Goal: Information Seeking & Learning: Learn about a topic

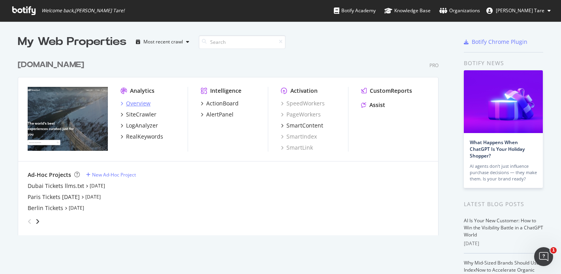
click at [136, 104] on div "Overview" at bounding box center [138, 104] width 25 height 8
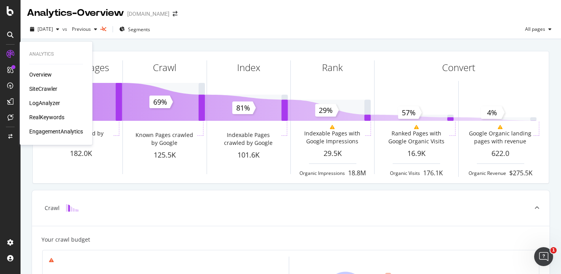
click at [38, 87] on div "SiteCrawler" at bounding box center [43, 89] width 28 height 8
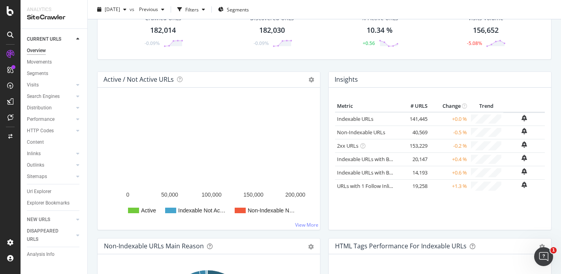
scroll to position [40, 0]
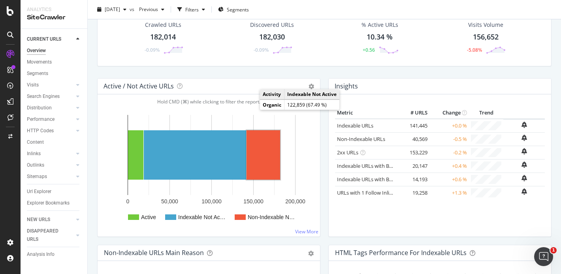
click at [257, 164] on rect "A chart." at bounding box center [264, 154] width 34 height 49
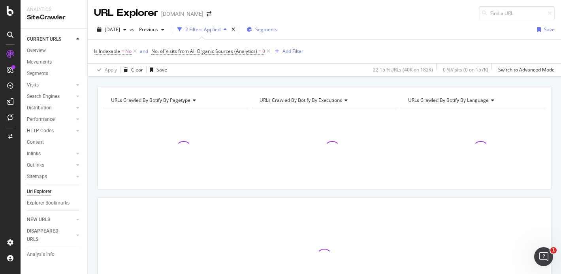
click at [277, 27] on span "Segments" at bounding box center [266, 29] width 22 height 7
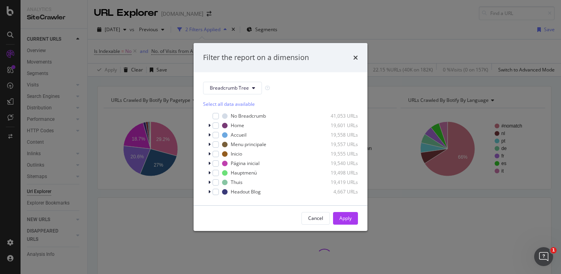
click at [384, 45] on div "Filter the report on a dimension Breadcrumb Tree Select all data available No B…" at bounding box center [280, 137] width 561 height 274
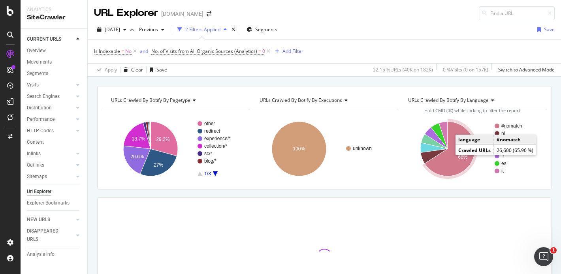
click at [450, 152] on icon "A chart." at bounding box center [450, 149] width 50 height 55
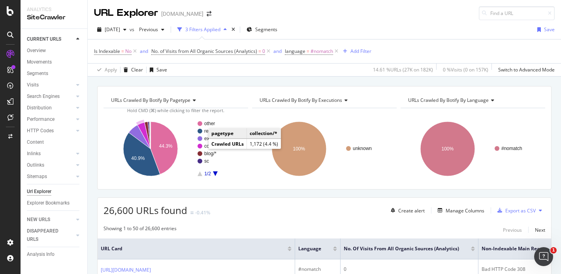
click at [200, 146] on circle "A chart." at bounding box center [200, 146] width 5 height 5
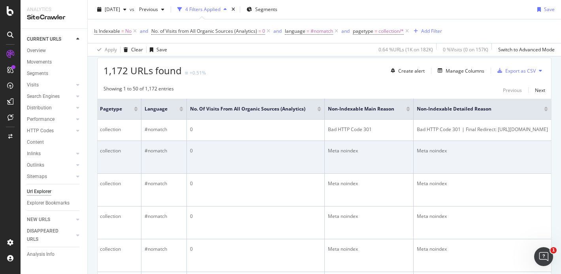
scroll to position [0, 175]
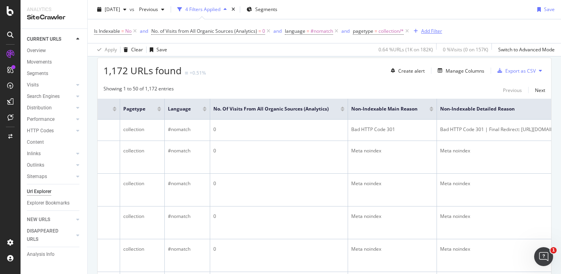
click at [427, 32] on div "Add Filter" at bounding box center [431, 31] width 21 height 7
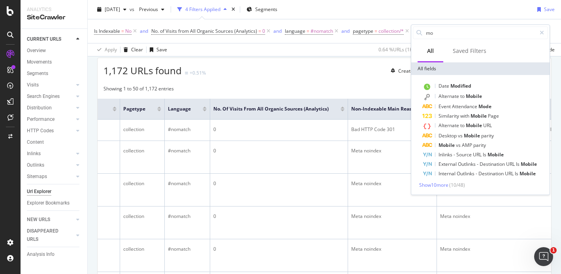
type input "m"
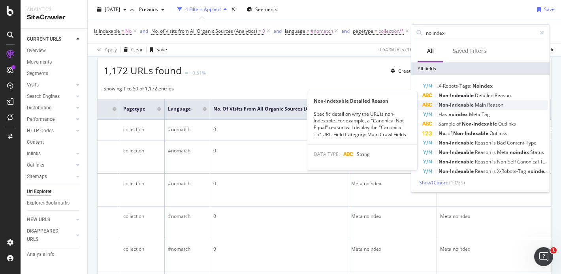
type input "no index"
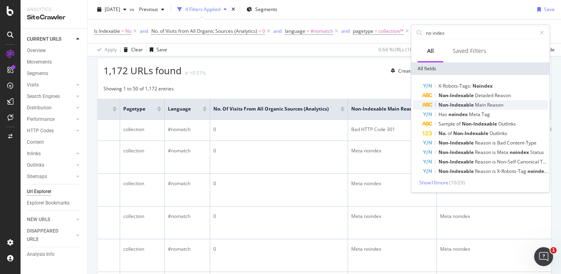
click at [457, 102] on span "Non-Indexable" at bounding box center [457, 105] width 36 height 7
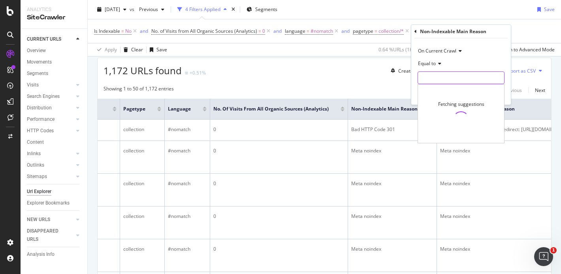
click at [435, 73] on input "text" at bounding box center [461, 78] width 86 height 13
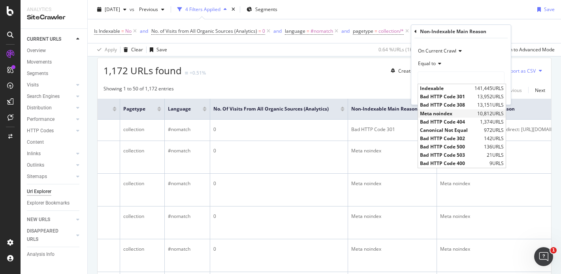
click at [432, 113] on span "Meta noindex" at bounding box center [447, 113] width 55 height 7
type input "Meta noindex"
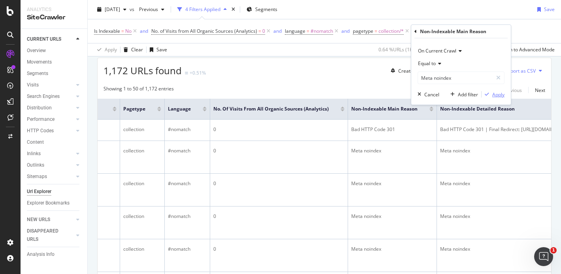
click at [498, 94] on div "Apply" at bounding box center [498, 94] width 12 height 7
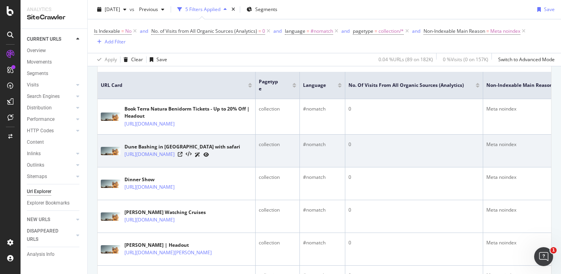
scroll to position [177, 0]
click at [183, 157] on icon at bounding box center [180, 154] width 5 height 5
